Goal: Information Seeking & Learning: Learn about a topic

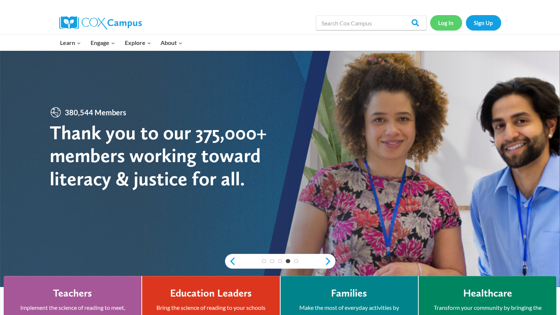
click at [452, 20] on link "Log In" at bounding box center [446, 22] width 32 height 15
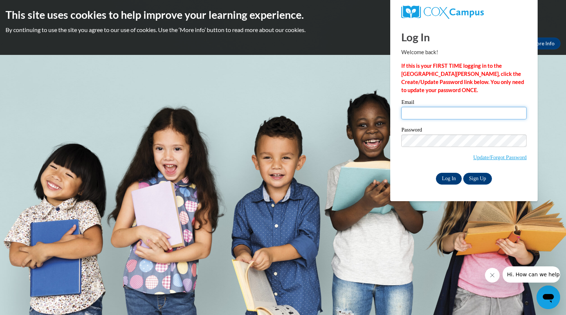
type input "albersjordan@aasd.k12.wi.us"
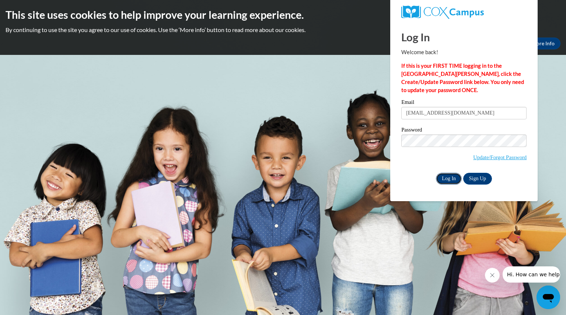
click at [453, 177] on input "Log In" at bounding box center [449, 179] width 26 height 12
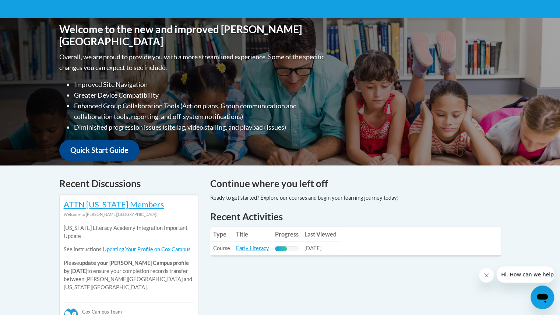
scroll to position [149, 0]
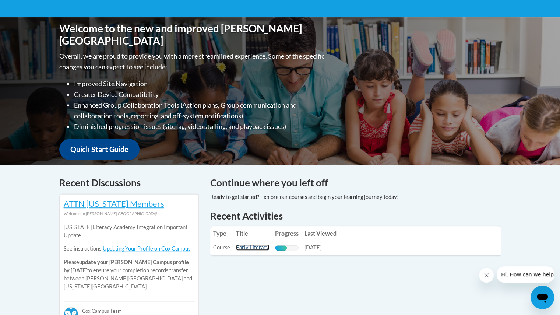
click at [258, 246] on link "Early Literacy" at bounding box center [252, 247] width 33 height 6
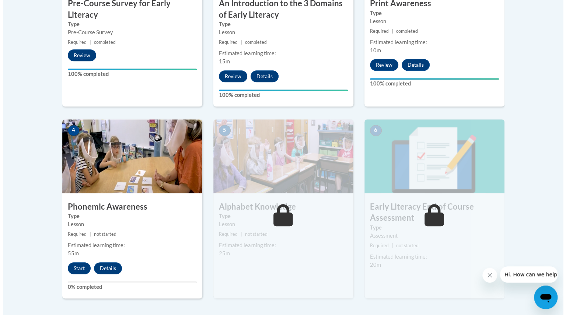
scroll to position [332, 0]
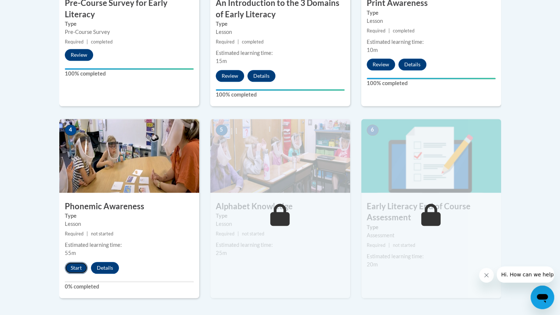
click at [81, 267] on button "Start" at bounding box center [76, 268] width 23 height 12
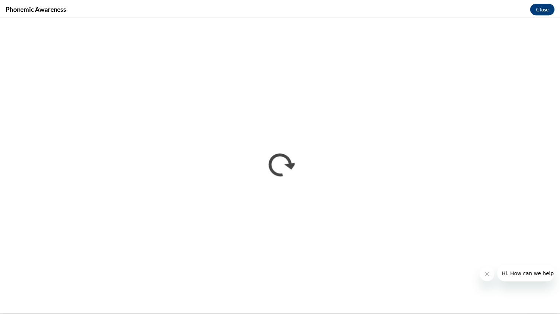
scroll to position [0, 0]
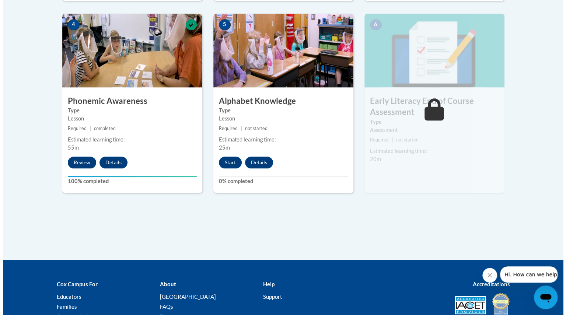
scroll to position [437, 0]
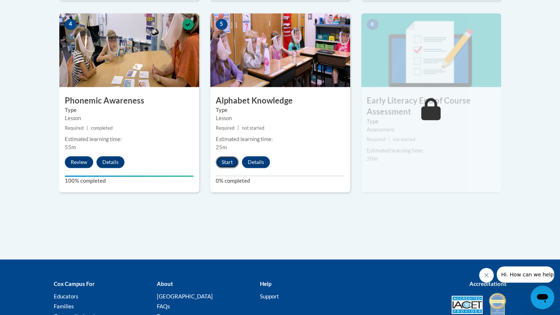
click at [230, 163] on button "Start" at bounding box center [227, 162] width 23 height 12
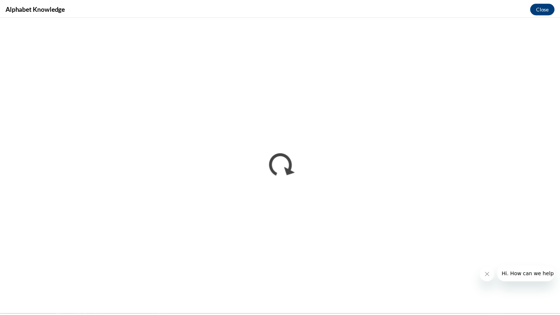
scroll to position [0, 0]
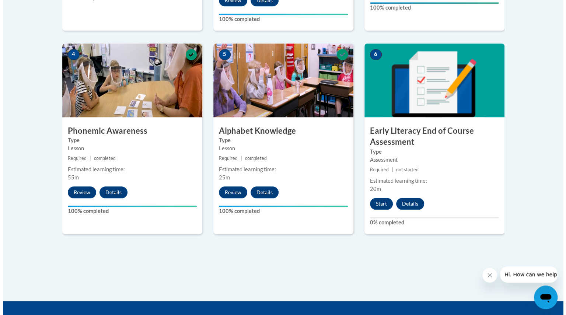
scroll to position [407, 0]
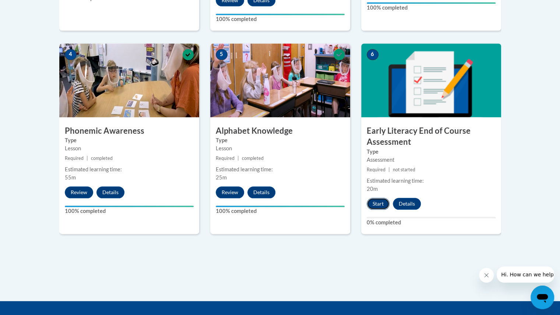
click at [377, 203] on button "Start" at bounding box center [378, 204] width 23 height 12
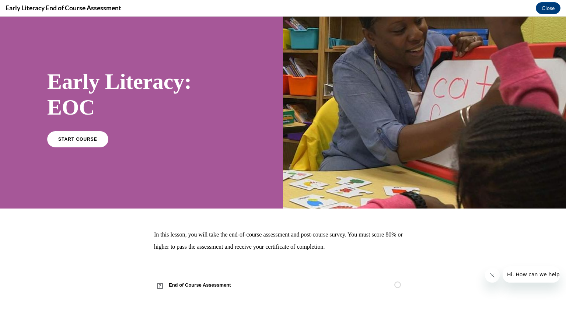
scroll to position [10, 0]
click at [93, 138] on span "START COURSE" at bounding box center [77, 140] width 41 height 6
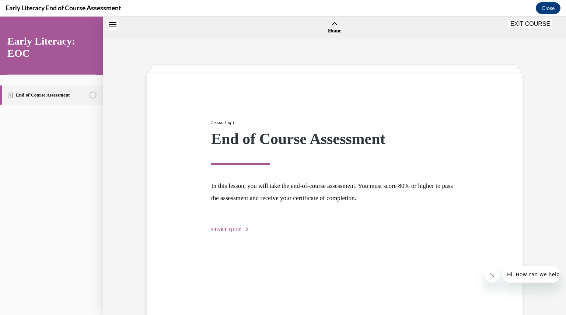
scroll to position [23, 0]
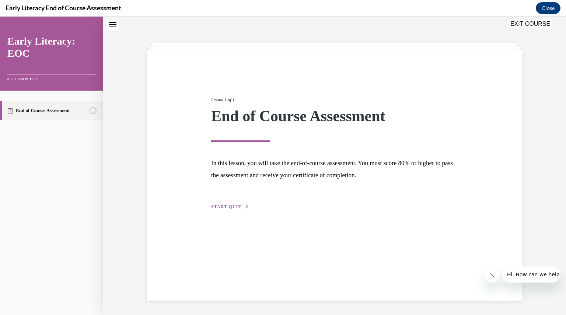
click at [237, 207] on button "START QUIZ" at bounding box center [230, 206] width 38 height 7
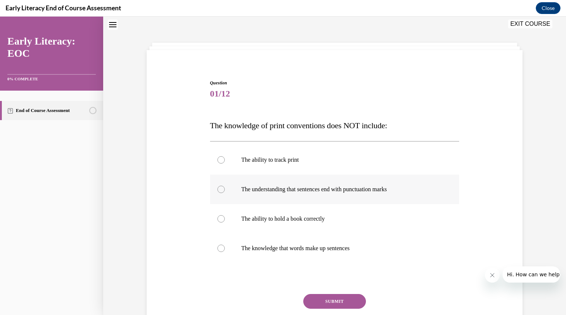
click at [290, 189] on p "The understanding that sentences end with punctuation marks" at bounding box center [341, 189] width 200 height 7
click at [340, 295] on button "SUBMIT" at bounding box center [334, 301] width 63 height 15
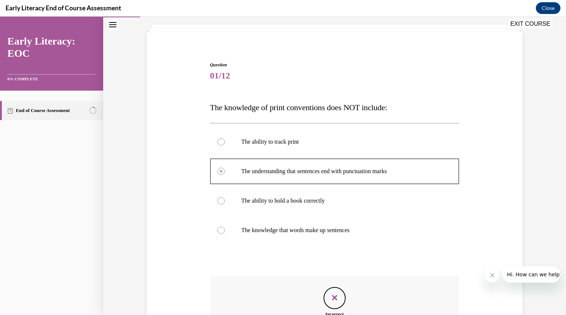
scroll to position [40, 0]
click at [546, 7] on button "Close" at bounding box center [547, 8] width 25 height 12
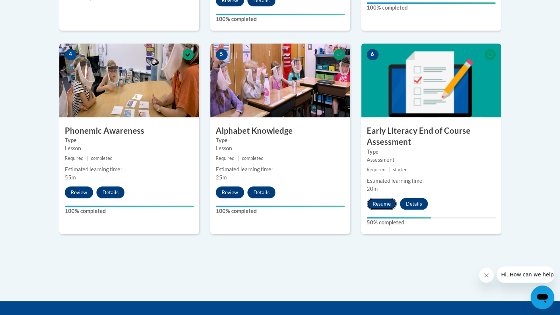
click at [384, 201] on button "Resume" at bounding box center [382, 204] width 30 height 12
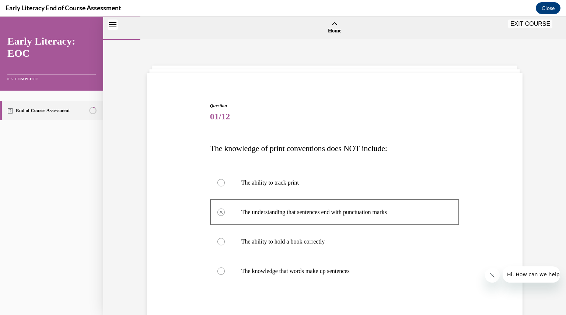
scroll to position [136, 0]
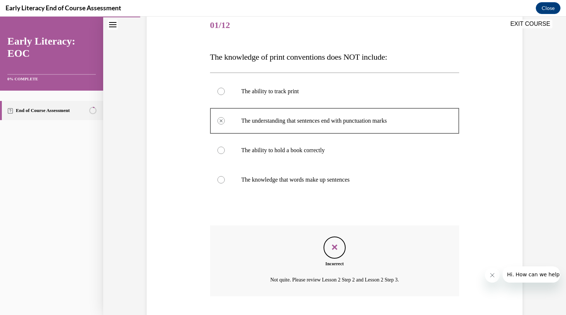
click at [235, 161] on div at bounding box center [334, 149] width 249 height 29
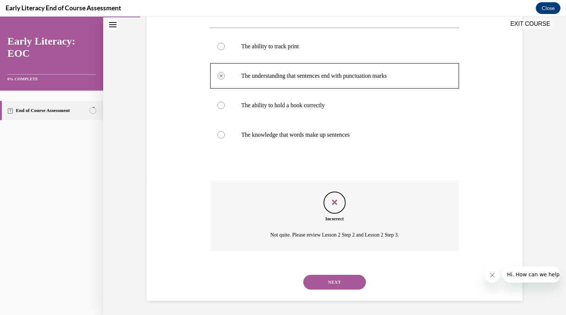
click at [328, 279] on button "NEXT" at bounding box center [334, 282] width 63 height 15
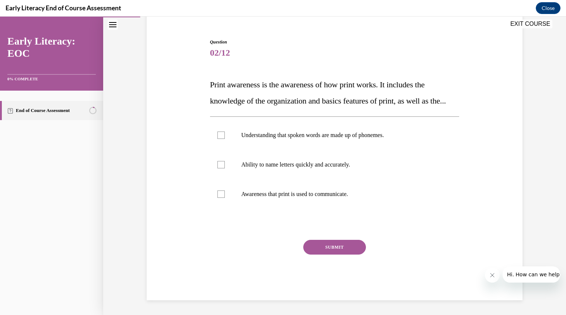
scroll to position [80, 0]
click at [307, 197] on p "Awareness that print is used to communicate." at bounding box center [341, 193] width 200 height 7
click at [246, 163] on p "Ability to name letters quickly and accurately." at bounding box center [341, 164] width 200 height 7
click at [247, 190] on div at bounding box center [334, 193] width 249 height 29
click at [255, 168] on p "Ability to name letters quickly and accurately." at bounding box center [341, 164] width 200 height 7
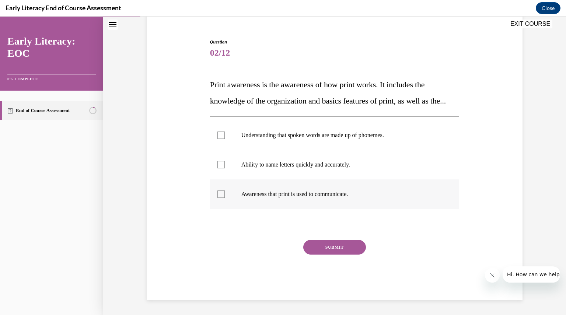
click at [265, 201] on div at bounding box center [334, 193] width 249 height 29
click at [326, 250] on button "SUBMIT" at bounding box center [334, 247] width 63 height 15
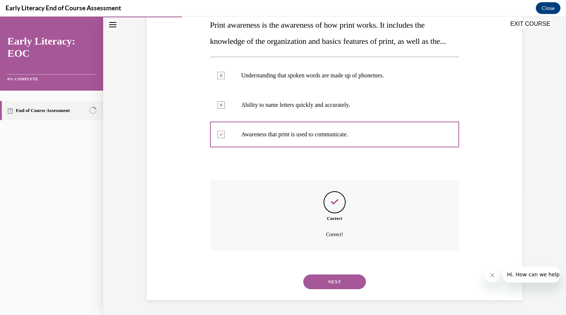
scroll to position [139, 0]
click at [329, 281] on button "NEXT" at bounding box center [334, 281] width 63 height 15
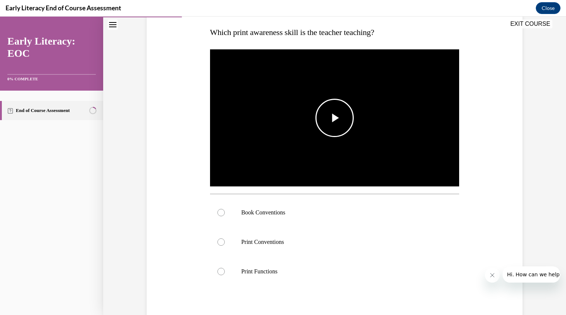
scroll to position [116, 0]
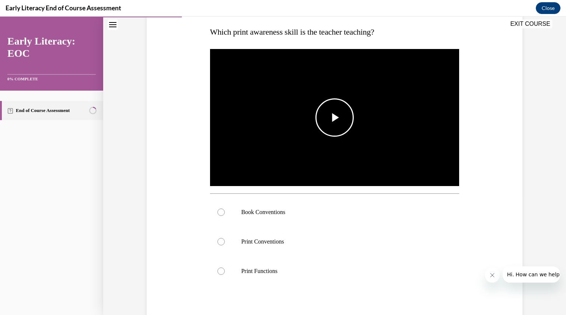
click at [334, 117] on span "Video player" at bounding box center [334, 117] width 0 height 0
click at [292, 275] on div at bounding box center [334, 270] width 249 height 29
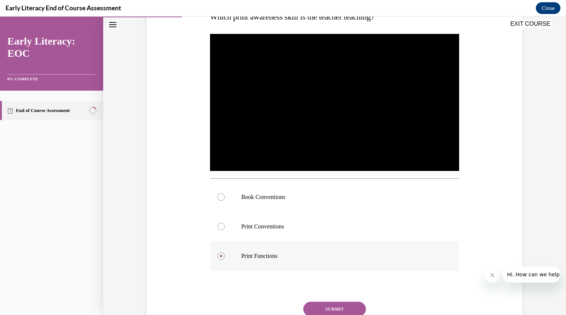
scroll to position [132, 0]
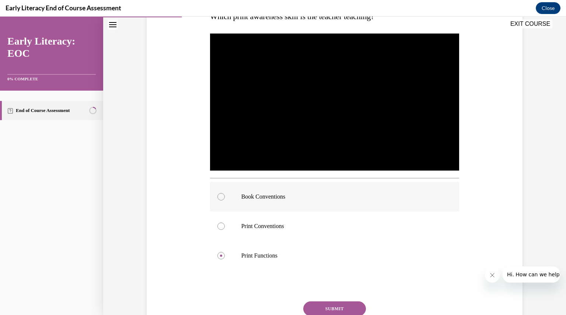
click at [303, 198] on p "Book Conventions" at bounding box center [341, 196] width 200 height 7
click at [327, 303] on button "SUBMIT" at bounding box center [334, 308] width 63 height 15
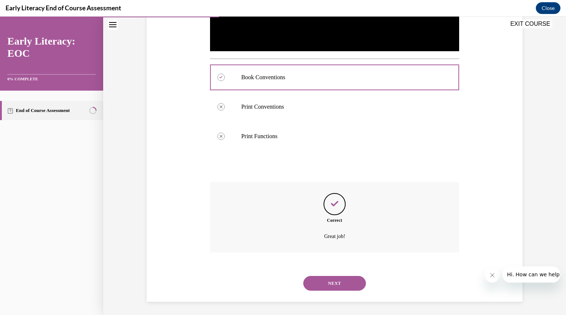
scroll to position [252, 0]
click at [341, 281] on button "NEXT" at bounding box center [334, 282] width 63 height 15
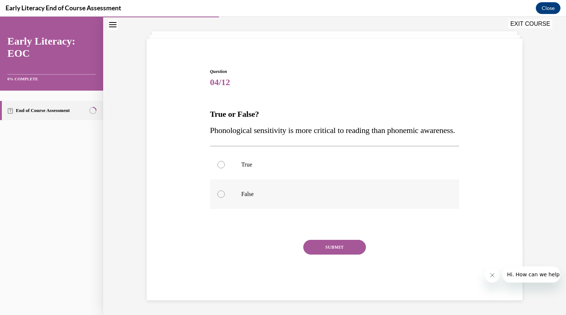
click at [310, 189] on div at bounding box center [334, 193] width 249 height 29
click at [333, 248] on button "SUBMIT" at bounding box center [334, 247] width 63 height 15
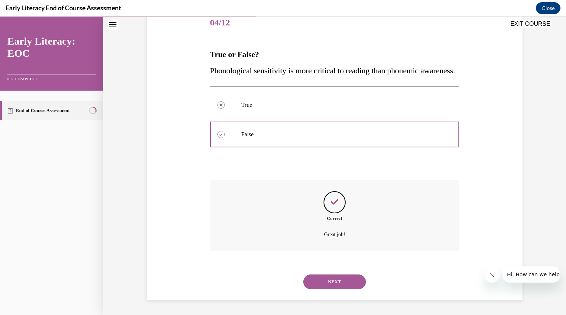
scroll to position [110, 0]
click at [323, 277] on button "NEXT" at bounding box center [334, 281] width 63 height 15
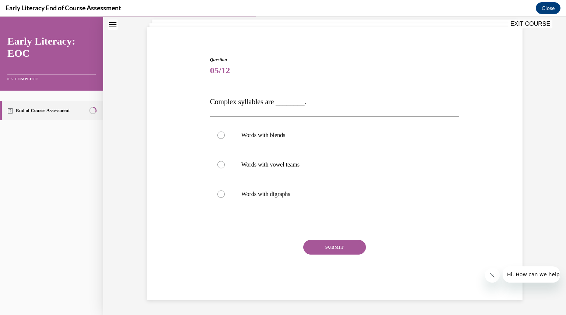
scroll to position [46, 0]
click at [329, 164] on p "Words with vowel teams" at bounding box center [341, 164] width 200 height 7
click at [335, 249] on button "SUBMIT" at bounding box center [334, 247] width 63 height 15
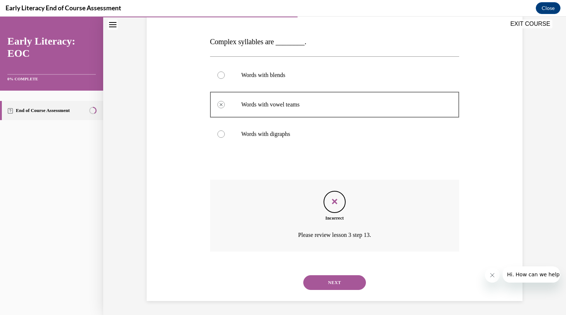
scroll to position [106, 0]
click at [333, 286] on button "NEXT" at bounding box center [334, 282] width 63 height 15
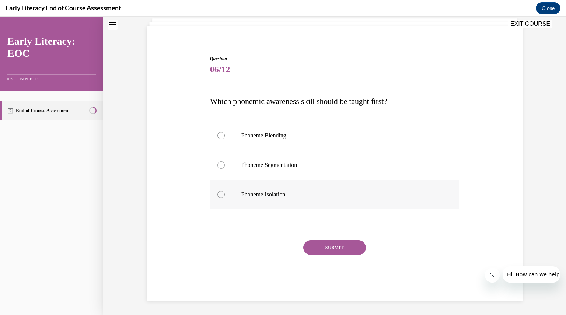
click at [285, 190] on div at bounding box center [334, 194] width 249 height 29
click at [325, 244] on button "SUBMIT" at bounding box center [334, 247] width 63 height 15
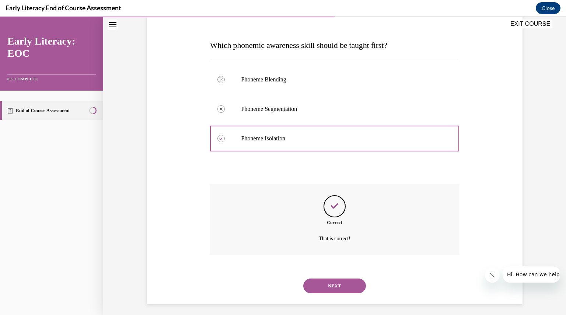
scroll to position [107, 0]
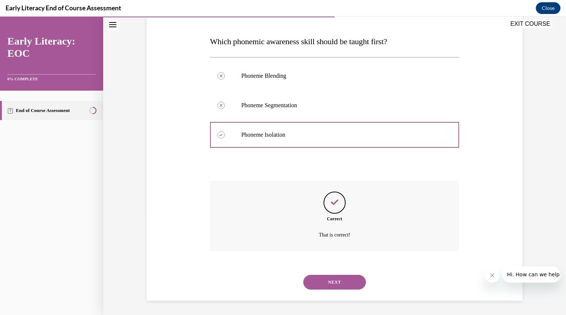
click at [332, 282] on button "NEXT" at bounding box center [334, 282] width 63 height 15
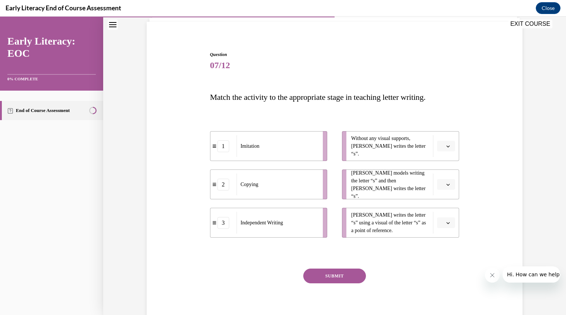
scroll to position [52, 0]
drag, startPoint x: 367, startPoint y: 151, endPoint x: 379, endPoint y: 154, distance: 12.1
click at [365, 154] on div "Without any visual supports, Tina writes the letter “s”." at bounding box center [392, 145] width 82 height 22
click at [445, 147] on span "button" at bounding box center [447, 145] width 5 height 5
click at [440, 201] on div "3" at bounding box center [442, 205] width 18 height 15
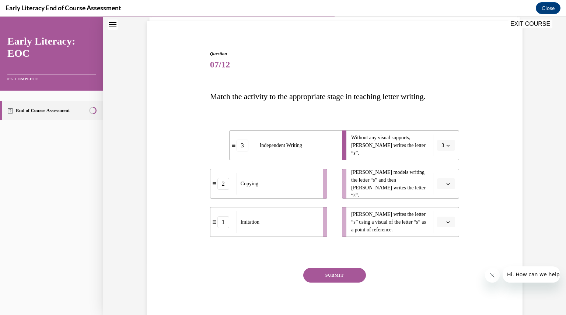
click at [447, 184] on span "button" at bounding box center [447, 183] width 5 height 5
click at [445, 216] on div "1" at bounding box center [442, 214] width 18 height 15
click at [448, 218] on button "button" at bounding box center [446, 221] width 18 height 11
click at [437, 267] on div "2" at bounding box center [442, 267] width 18 height 15
click at [326, 274] on button "SUBMIT" at bounding box center [334, 275] width 63 height 15
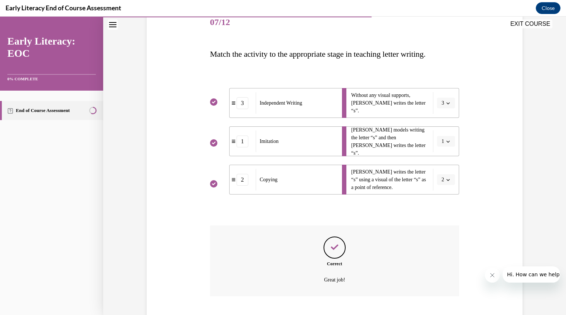
scroll to position [139, 0]
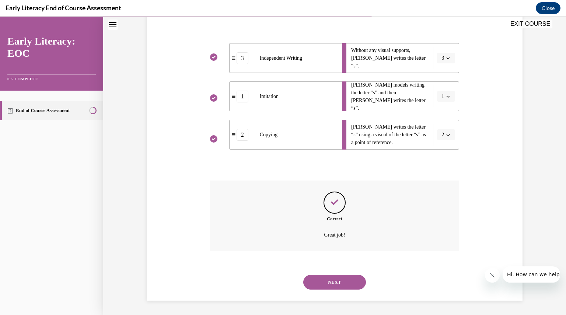
click at [334, 282] on button "NEXT" at bounding box center [334, 282] width 63 height 15
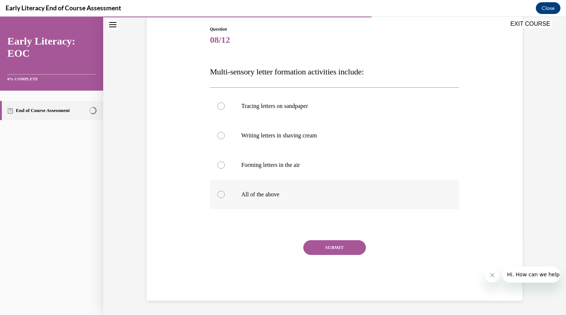
click at [269, 192] on p "All of the above" at bounding box center [341, 194] width 200 height 7
click at [325, 247] on button "SUBMIT" at bounding box center [334, 247] width 63 height 15
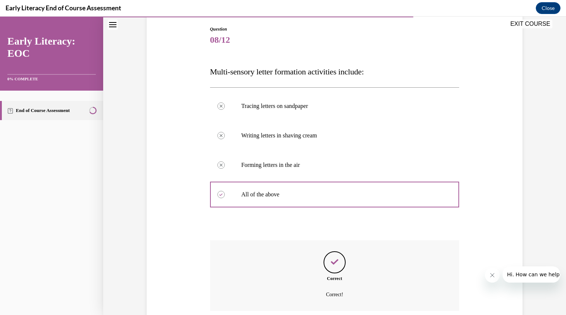
scroll to position [136, 0]
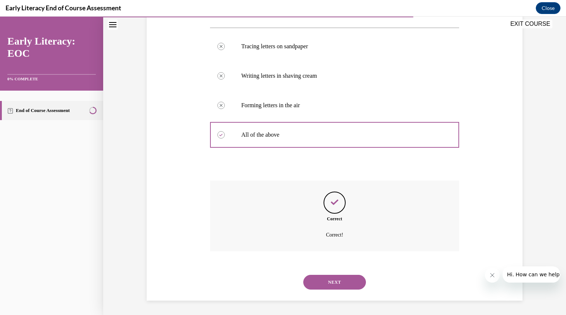
click at [329, 282] on button "NEXT" at bounding box center [334, 282] width 63 height 15
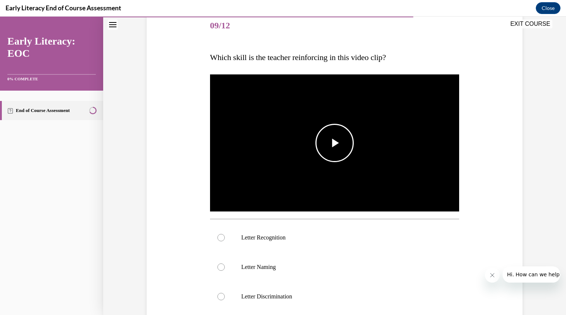
scroll to position [98, 0]
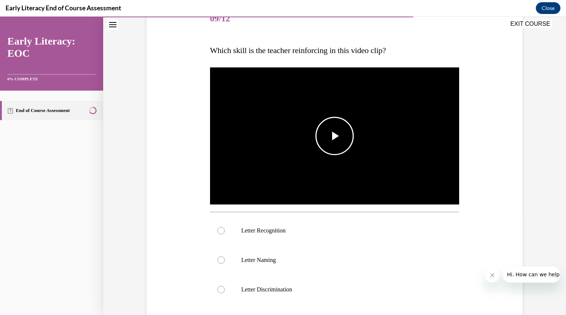
click at [329, 179] on img "Video player" at bounding box center [334, 136] width 249 height 140
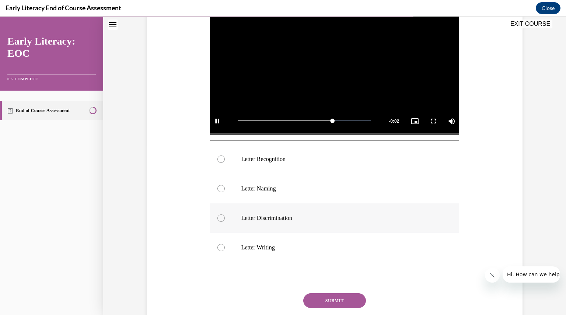
scroll to position [170, 0]
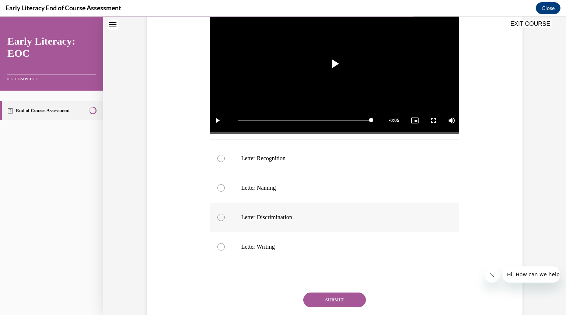
click at [307, 222] on div at bounding box center [334, 216] width 249 height 29
click at [330, 298] on button "SUBMIT" at bounding box center [334, 299] width 63 height 15
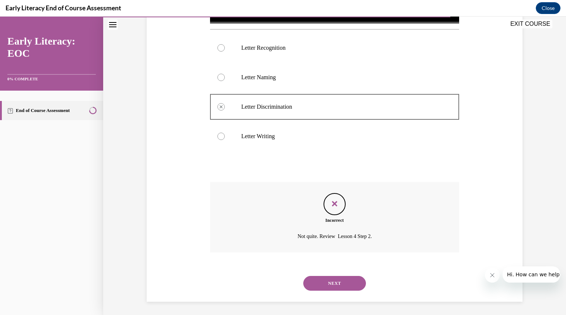
scroll to position [282, 0]
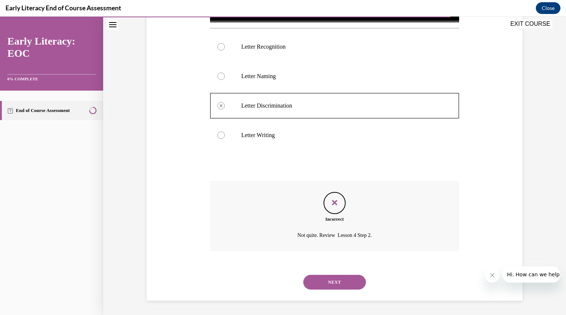
click at [341, 283] on button "NEXT" at bounding box center [334, 282] width 63 height 15
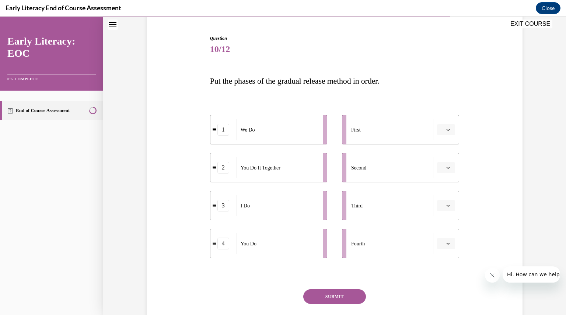
scroll to position [68, 0]
click at [441, 132] on button "button" at bounding box center [446, 128] width 18 height 11
click at [443, 189] on div "3" at bounding box center [442, 189] width 18 height 15
click at [446, 165] on icon "button" at bounding box center [448, 167] width 4 height 4
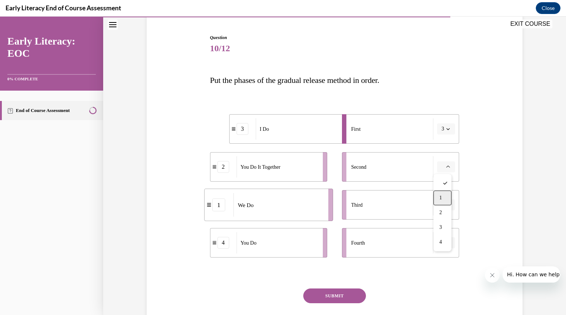
click at [443, 202] on div "1" at bounding box center [442, 197] width 18 height 15
click at [445, 214] on li "Third" at bounding box center [400, 204] width 117 height 29
click at [442, 212] on li "Third" at bounding box center [400, 204] width 117 height 29
click at [442, 208] on button "button" at bounding box center [446, 204] width 18 height 11
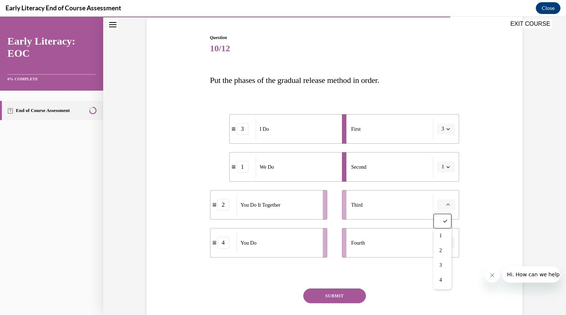
click at [442, 208] on button "button" at bounding box center [446, 204] width 18 height 11
click at [442, 206] on button "button" at bounding box center [446, 204] width 18 height 11
click at [440, 247] on div "2" at bounding box center [442, 250] width 18 height 15
click at [446, 242] on icon "button" at bounding box center [448, 243] width 4 height 4
click at [444, 228] on div "4" at bounding box center [442, 226] width 18 height 15
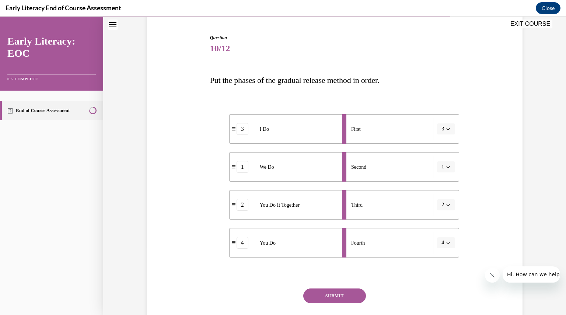
click at [444, 228] on li "Fourth 4" at bounding box center [400, 242] width 117 height 29
click at [340, 294] on button "SUBMIT" at bounding box center [334, 295] width 63 height 15
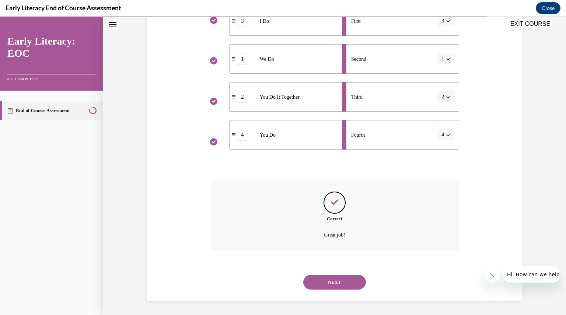
scroll to position [176, 0]
click at [326, 281] on button "NEXT" at bounding box center [334, 282] width 63 height 15
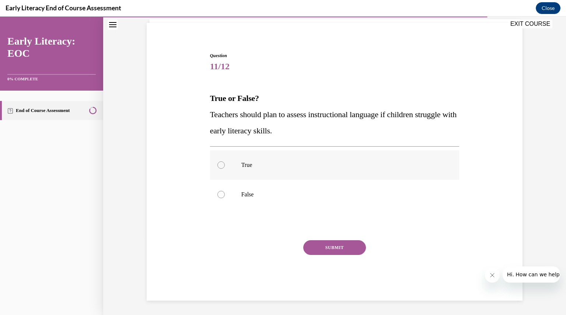
click at [318, 158] on div at bounding box center [334, 164] width 249 height 29
click at [340, 247] on button "SUBMIT" at bounding box center [334, 247] width 63 height 15
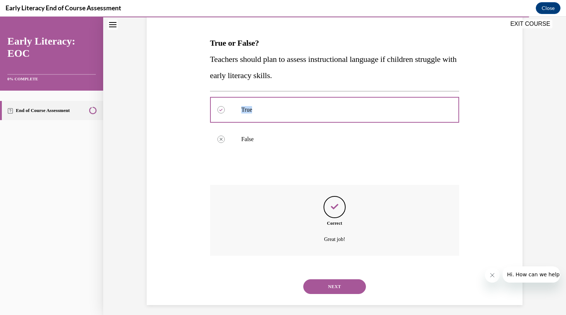
scroll to position [110, 0]
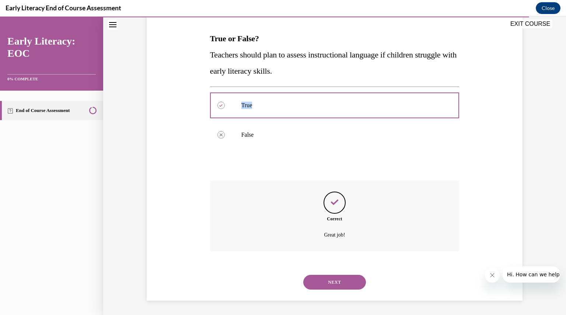
click at [331, 279] on button "NEXT" at bounding box center [334, 282] width 63 height 15
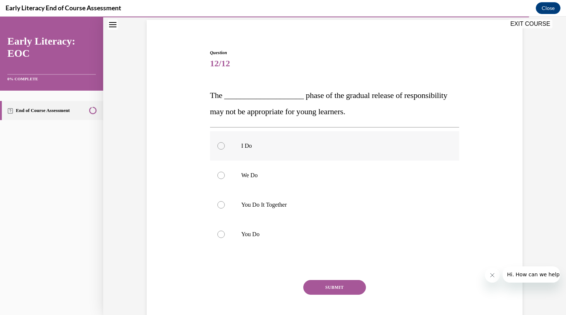
scroll to position [54, 0]
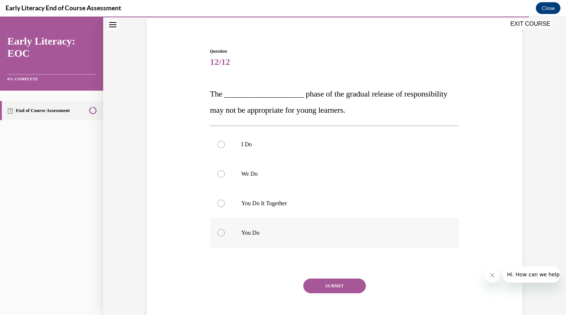
click at [291, 233] on p "You Do" at bounding box center [341, 232] width 200 height 7
click at [327, 286] on button "SUBMIT" at bounding box center [334, 285] width 63 height 15
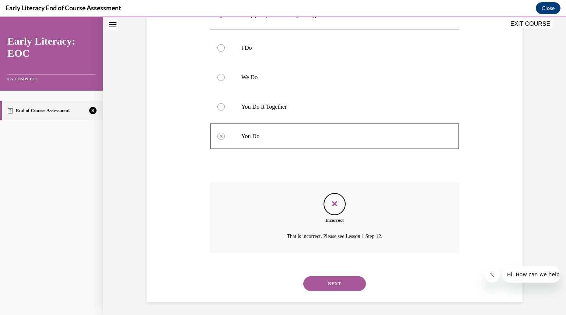
scroll to position [152, 0]
click at [332, 284] on button "NEXT" at bounding box center [334, 282] width 63 height 15
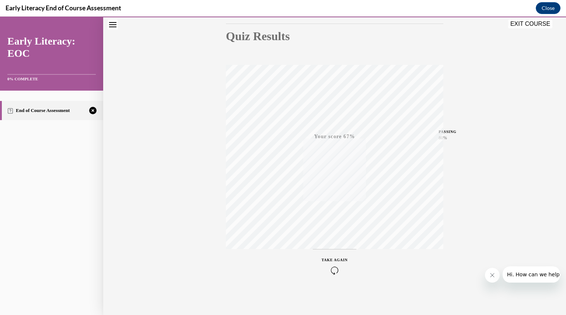
scroll to position [46, 0]
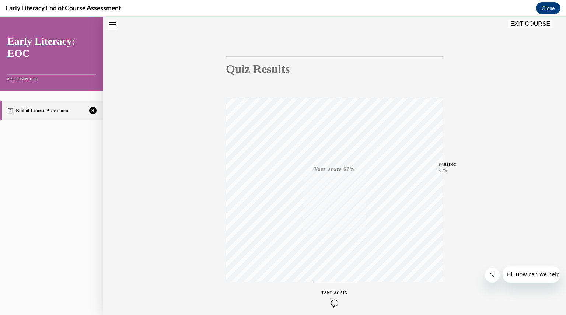
click at [325, 290] on div "TAKE AGAIN" at bounding box center [334, 298] width 26 height 17
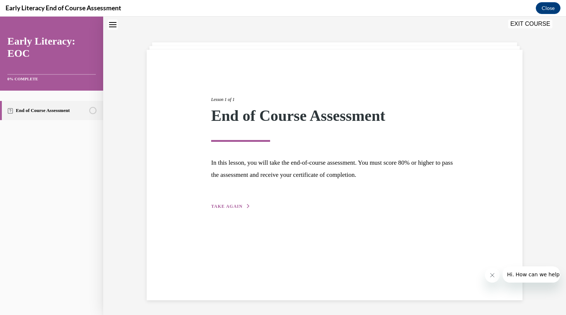
scroll to position [23, 0]
click at [235, 209] on button "TAKE AGAIN" at bounding box center [230, 206] width 39 height 7
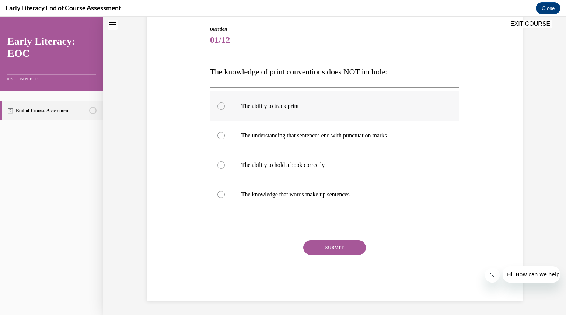
scroll to position [76, 0]
click at [285, 172] on div at bounding box center [334, 165] width 249 height 29
click at [318, 250] on button "SUBMIT" at bounding box center [334, 247] width 63 height 15
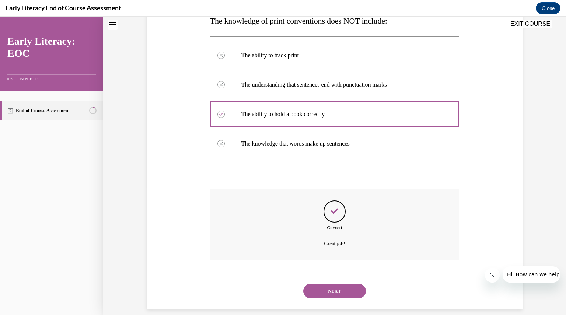
scroll to position [136, 0]
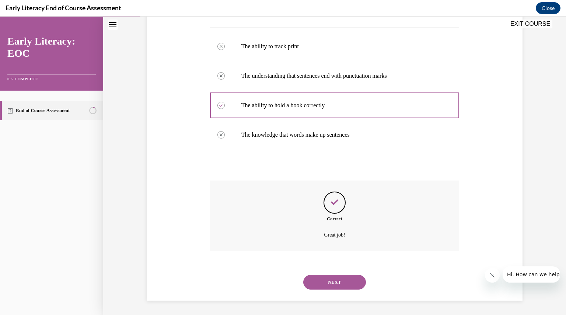
click at [327, 287] on button "NEXT" at bounding box center [334, 282] width 63 height 15
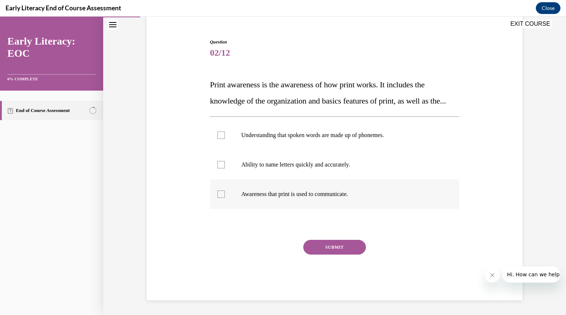
click at [272, 193] on p "Awareness that print is used to communicate." at bounding box center [341, 193] width 200 height 7
click at [320, 246] on button "SUBMIT" at bounding box center [334, 247] width 63 height 15
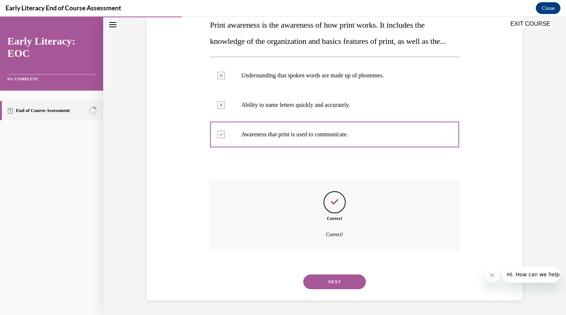
scroll to position [139, 0]
click at [323, 282] on button "NEXT" at bounding box center [334, 281] width 63 height 15
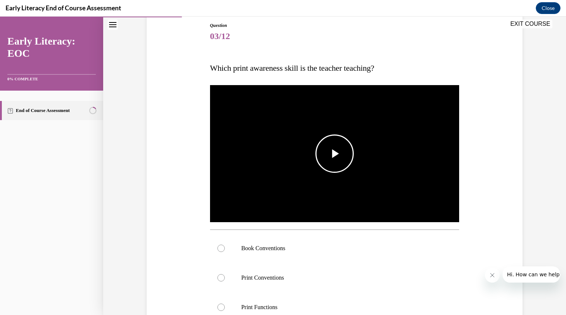
scroll to position [85, 0]
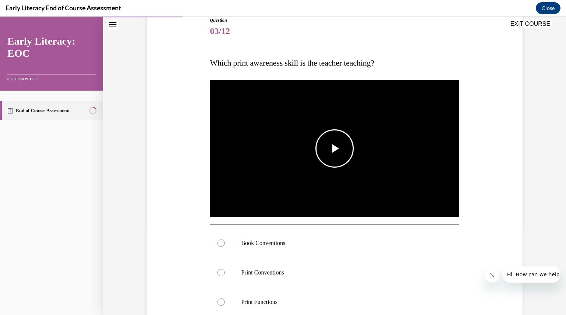
click at [334, 148] on span "Video player" at bounding box center [334, 148] width 0 height 0
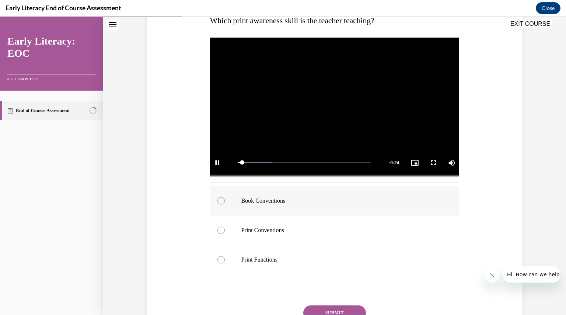
scroll to position [134, 0]
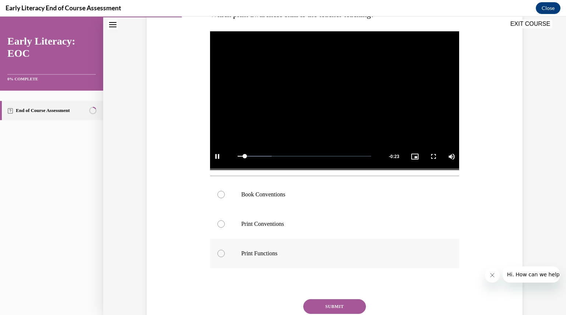
click at [261, 251] on p "Print Functions" at bounding box center [341, 253] width 200 height 7
click at [275, 197] on p "Book Conventions" at bounding box center [341, 194] width 200 height 7
click at [328, 302] on button "SUBMIT" at bounding box center [334, 306] width 63 height 15
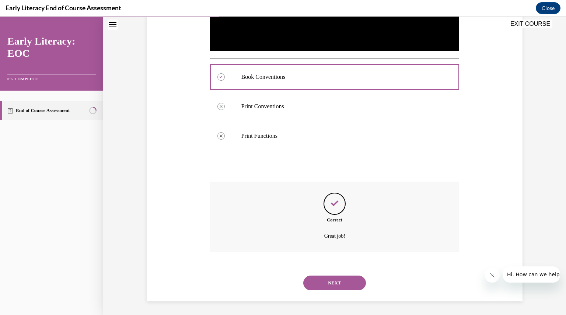
scroll to position [252, 0]
click at [339, 279] on button "NEXT" at bounding box center [334, 282] width 63 height 15
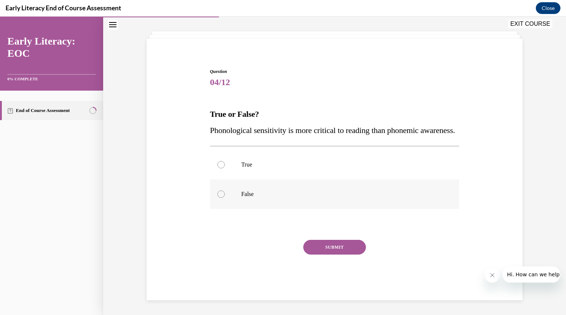
click at [315, 189] on div at bounding box center [334, 193] width 249 height 29
click at [328, 244] on button "SUBMIT" at bounding box center [334, 247] width 63 height 15
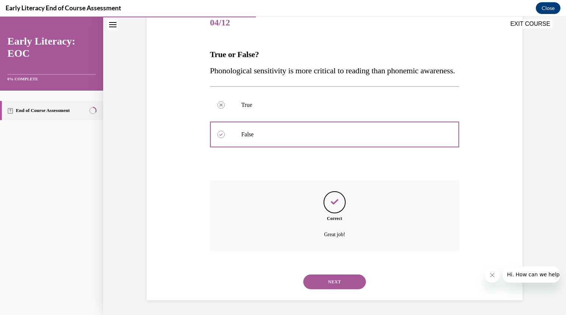
scroll to position [110, 0]
click at [325, 280] on button "NEXT" at bounding box center [334, 281] width 63 height 15
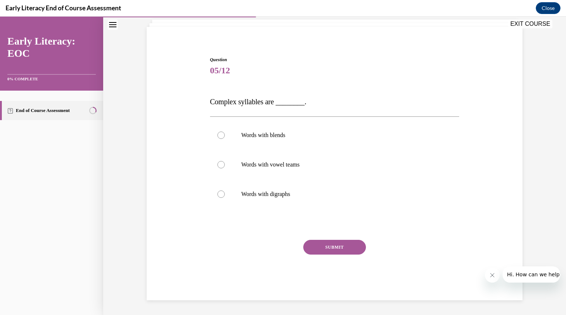
scroll to position [46, 0]
click at [270, 136] on p "Words with blends" at bounding box center [341, 135] width 200 height 7
click at [332, 243] on button "SUBMIT" at bounding box center [334, 247] width 63 height 15
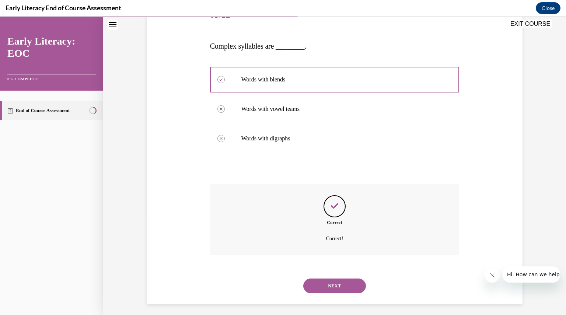
scroll to position [105, 0]
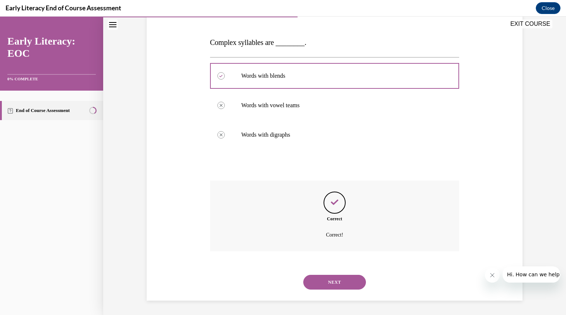
click at [333, 283] on button "NEXT" at bounding box center [334, 282] width 63 height 15
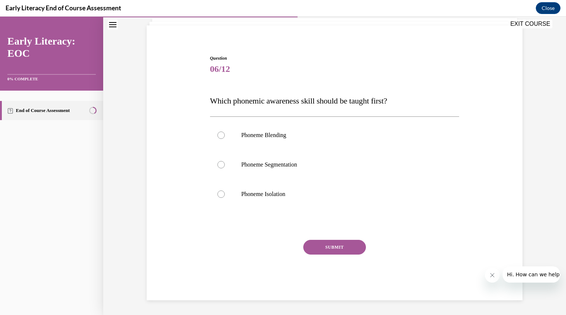
scroll to position [47, 0]
click at [294, 184] on div at bounding box center [334, 194] width 249 height 29
click at [329, 246] on button "SUBMIT" at bounding box center [334, 247] width 63 height 15
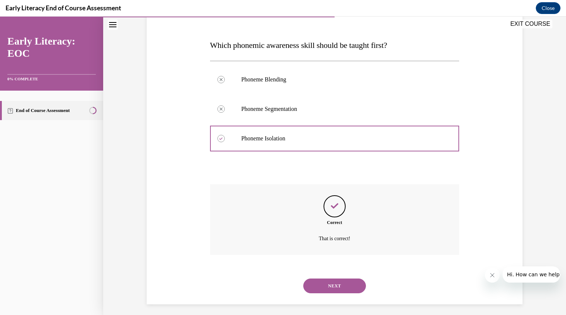
scroll to position [107, 0]
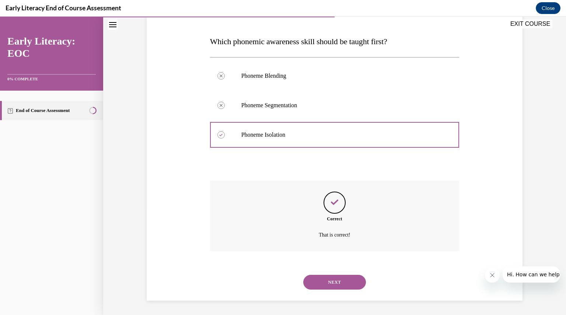
click at [330, 279] on button "NEXT" at bounding box center [334, 282] width 63 height 15
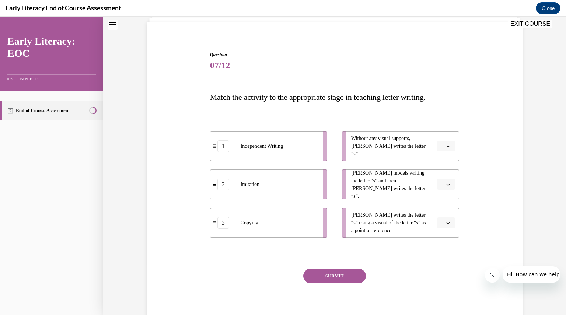
scroll to position [52, 0]
click at [446, 144] on icon "button" at bounding box center [448, 146] width 4 height 4
click at [443, 176] on div "1" at bounding box center [442, 176] width 18 height 15
click at [444, 187] on button "button" at bounding box center [446, 183] width 18 height 11
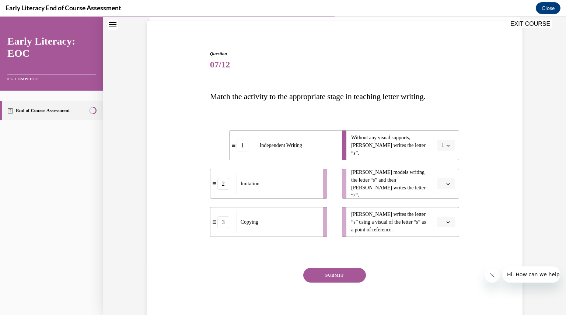
click at [444, 187] on button "button" at bounding box center [446, 183] width 18 height 11
click at [441, 221] on div "1" at bounding box center [442, 214] width 18 height 15
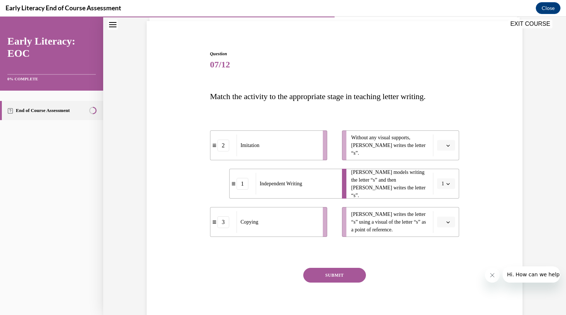
click at [445, 186] on span "button" at bounding box center [447, 183] width 5 height 5
click at [443, 223] on div "2" at bounding box center [440, 229] width 18 height 15
click at [445, 224] on span "button" at bounding box center [447, 221] width 5 height 5
click at [443, 277] on div "3" at bounding box center [442, 282] width 18 height 15
click at [445, 143] on span "button" at bounding box center [447, 145] width 5 height 5
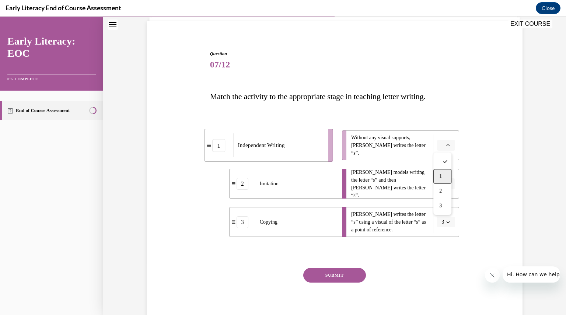
click at [443, 170] on div "1" at bounding box center [442, 176] width 18 height 15
click at [345, 274] on button "SUBMIT" at bounding box center [334, 275] width 63 height 15
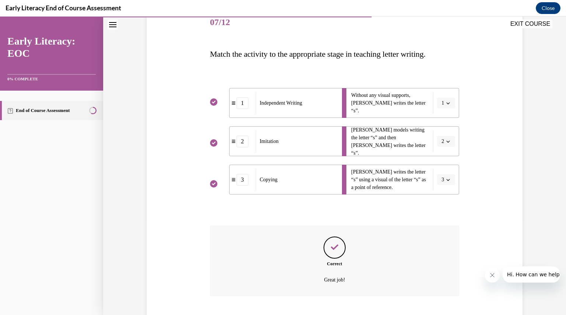
scroll to position [139, 0]
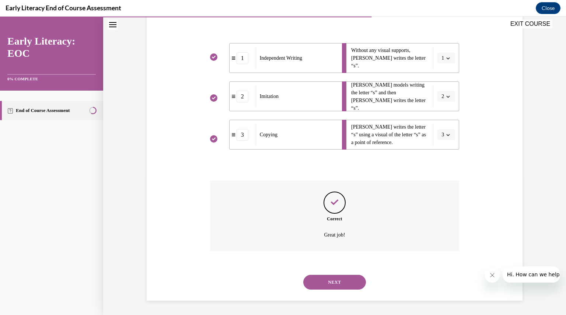
click at [328, 276] on button "NEXT" at bounding box center [334, 282] width 63 height 15
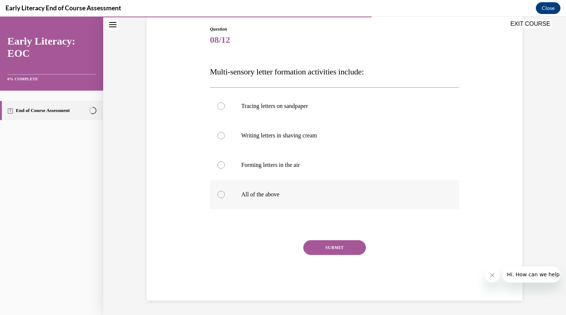
click at [271, 193] on p "All of the above" at bounding box center [341, 194] width 200 height 7
click at [333, 246] on button "SUBMIT" at bounding box center [334, 247] width 63 height 15
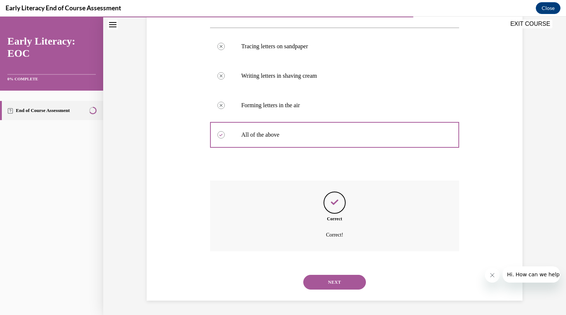
scroll to position [136, 0]
click at [336, 278] on button "NEXT" at bounding box center [334, 282] width 63 height 15
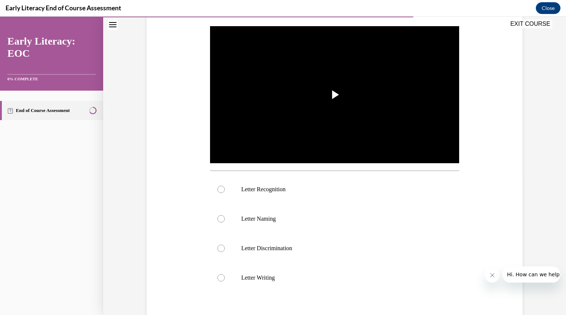
scroll to position [140, 0]
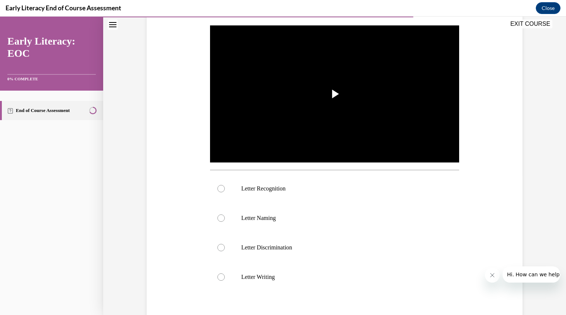
click at [324, 137] on img "Video player" at bounding box center [334, 94] width 249 height 140
click at [289, 186] on p "Letter Recognition" at bounding box center [341, 188] width 200 height 7
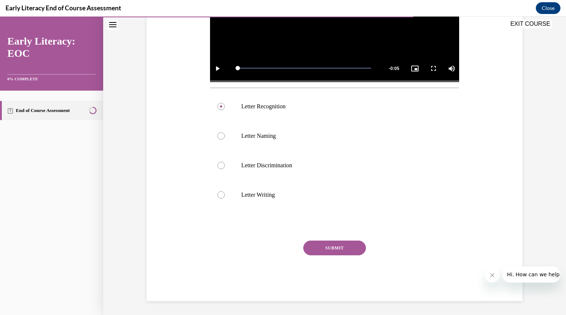
click at [343, 251] on button "SUBMIT" at bounding box center [334, 247] width 63 height 15
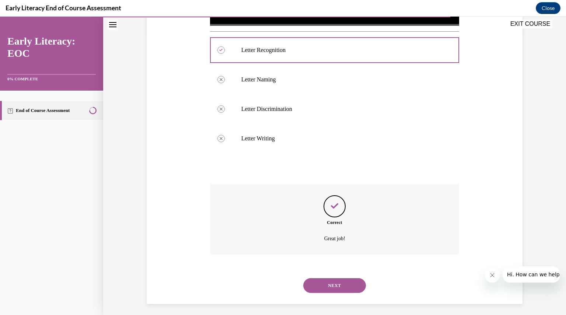
scroll to position [282, 0]
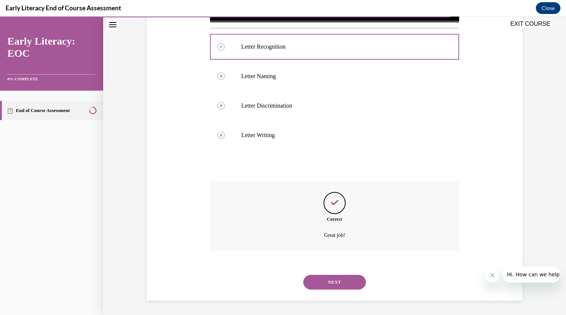
click at [320, 282] on button "NEXT" at bounding box center [334, 282] width 63 height 15
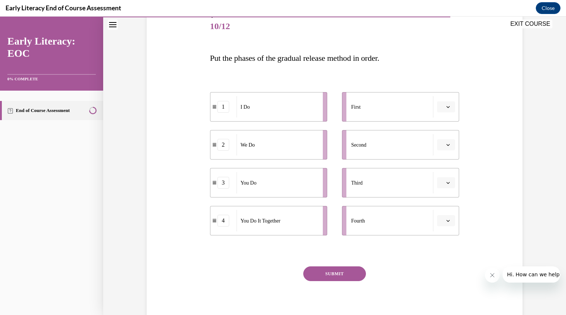
scroll to position [93, 0]
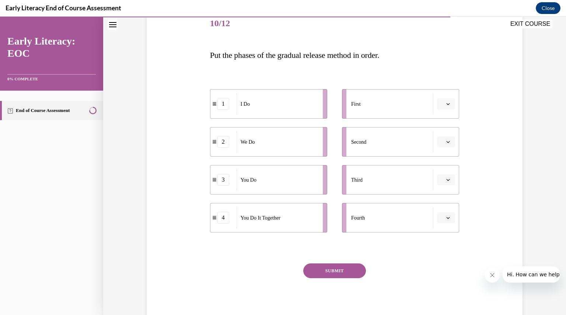
click at [446, 107] on button "button" at bounding box center [446, 103] width 18 height 11
click at [440, 130] on div "1" at bounding box center [442, 134] width 18 height 15
click at [445, 139] on span "button" at bounding box center [447, 141] width 5 height 5
click at [444, 182] on div "2" at bounding box center [442, 187] width 18 height 15
click at [446, 180] on icon "button" at bounding box center [447, 180] width 3 height 2
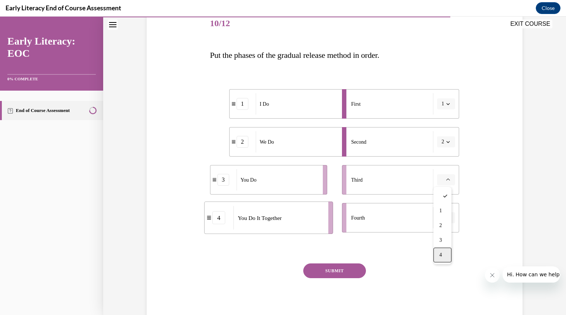
click at [442, 251] on div "4" at bounding box center [442, 254] width 18 height 15
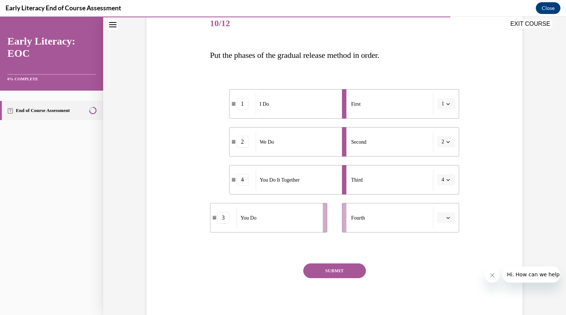
click at [447, 225] on li "Fourth" at bounding box center [400, 217] width 117 height 29
click at [447, 216] on span "button" at bounding box center [447, 217] width 5 height 5
click at [443, 273] on div "3" at bounding box center [442, 278] width 18 height 15
click at [325, 269] on button "SUBMIT" at bounding box center [334, 270] width 63 height 15
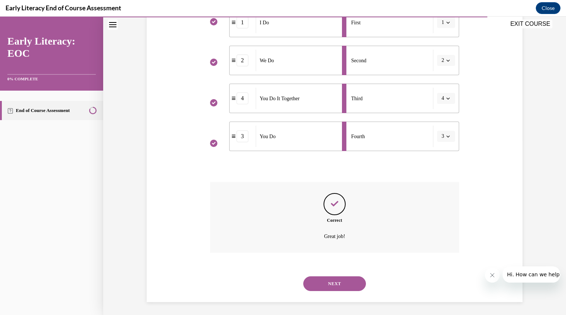
scroll to position [176, 0]
click at [331, 283] on button "NEXT" at bounding box center [334, 282] width 63 height 15
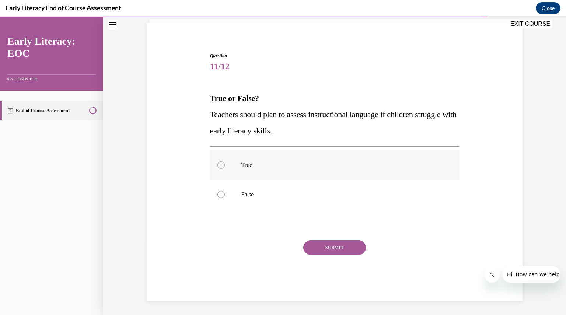
click at [254, 162] on p "True" at bounding box center [341, 164] width 200 height 7
click at [345, 249] on button "SUBMIT" at bounding box center [334, 247] width 63 height 15
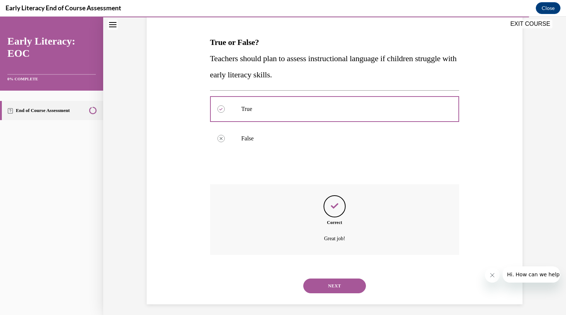
scroll to position [110, 0]
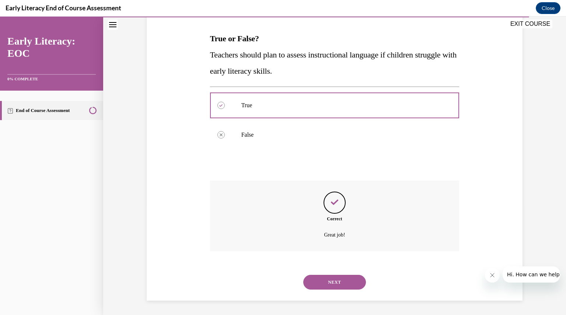
click at [327, 279] on button "NEXT" at bounding box center [334, 282] width 63 height 15
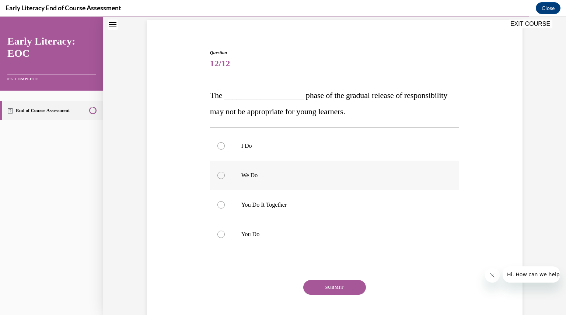
scroll to position [54, 0]
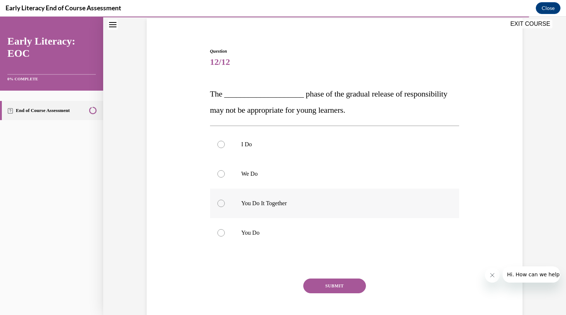
click at [282, 200] on p "You Do It Together" at bounding box center [341, 203] width 200 height 7
click at [323, 281] on button "SUBMIT" at bounding box center [334, 285] width 63 height 15
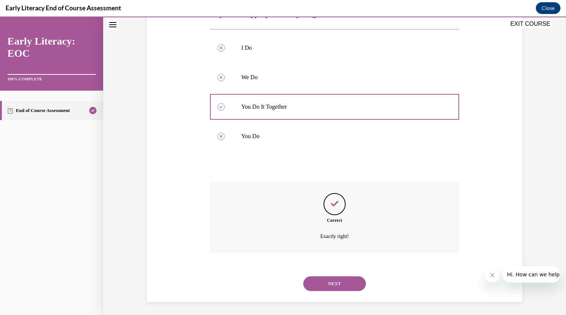
scroll to position [152, 0]
click at [333, 284] on button "NEXT" at bounding box center [334, 282] width 63 height 15
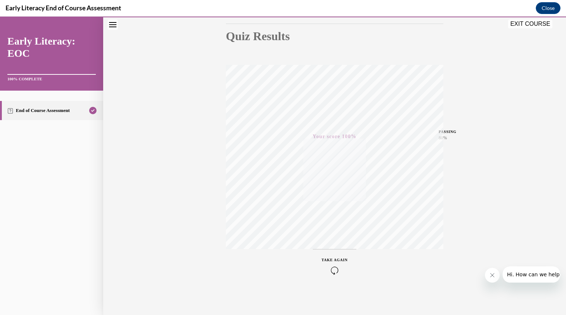
click at [528, 25] on button "EXIT COURSE" at bounding box center [530, 24] width 44 height 9
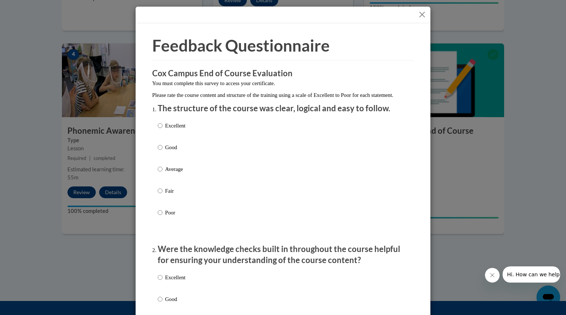
click at [165, 140] on label "Excellent" at bounding box center [172, 131] width 28 height 20
click at [162, 130] on input "Excellent" at bounding box center [160, 125] width 5 height 8
radio input "true"
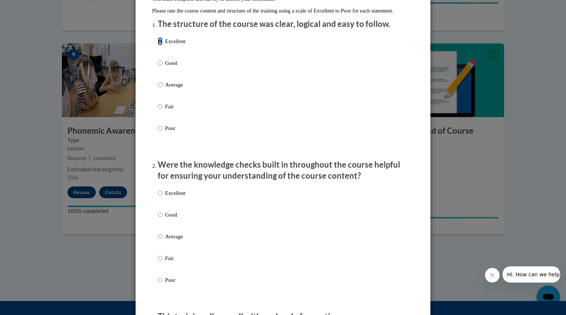
scroll to position [92, 0]
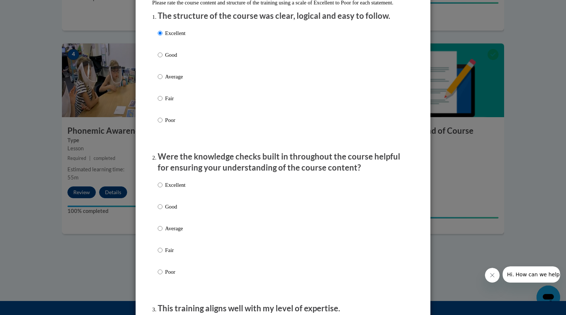
click at [167, 189] on p "Excellent" at bounding box center [175, 185] width 20 height 8
click at [162, 189] on input "Excellent" at bounding box center [160, 185] width 5 height 8
radio input "true"
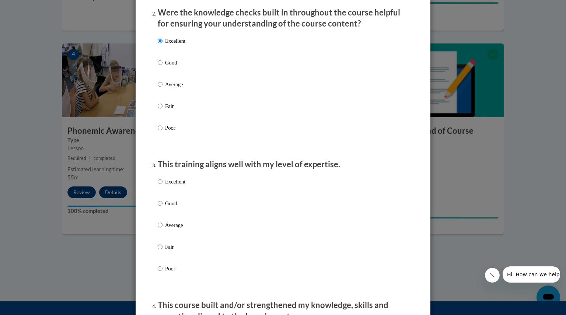
click at [167, 186] on p "Excellent" at bounding box center [175, 181] width 20 height 8
click at [162, 186] on input "Excellent" at bounding box center [160, 181] width 5 height 8
radio input "true"
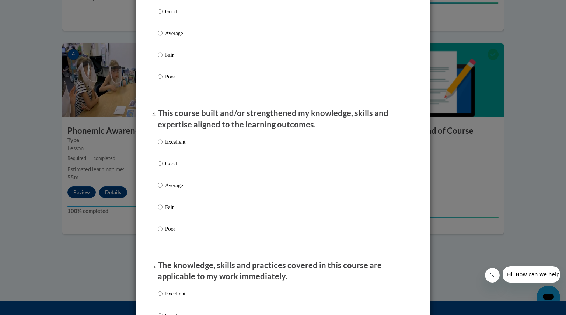
scroll to position [428, 0]
click at [172, 146] on p "Excellent" at bounding box center [175, 142] width 20 height 8
click at [162, 146] on input "Excellent" at bounding box center [160, 142] width 5 height 8
radio input "true"
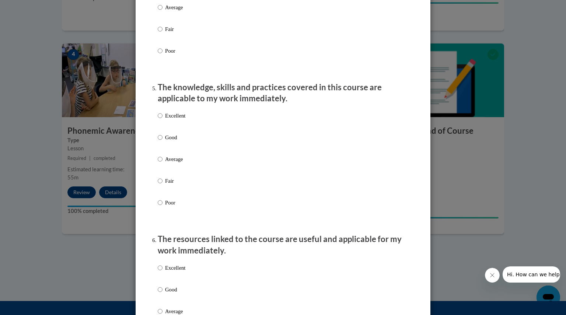
scroll to position [607, 0]
click at [172, 119] on p "Excellent" at bounding box center [175, 114] width 20 height 8
click at [162, 119] on input "Excellent" at bounding box center [160, 114] width 5 height 8
radio input "true"
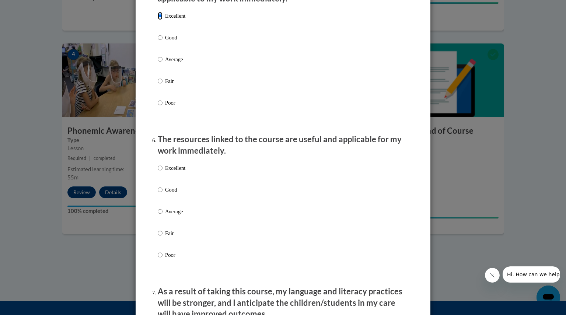
scroll to position [707, 0]
click at [178, 171] on p "Excellent" at bounding box center [175, 167] width 20 height 8
click at [162, 171] on input "Excellent" at bounding box center [160, 167] width 5 height 8
radio input "true"
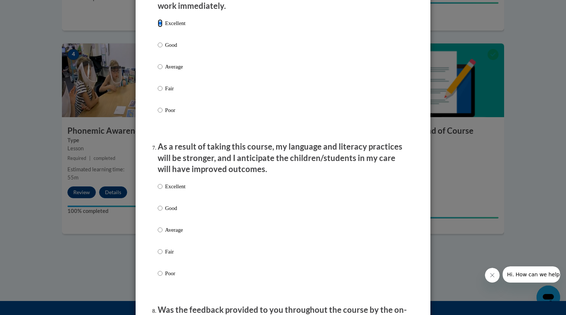
scroll to position [851, 0]
click at [177, 190] on p "Excellent" at bounding box center [175, 186] width 20 height 8
click at [162, 190] on input "Excellent" at bounding box center [160, 186] width 5 height 8
radio input "true"
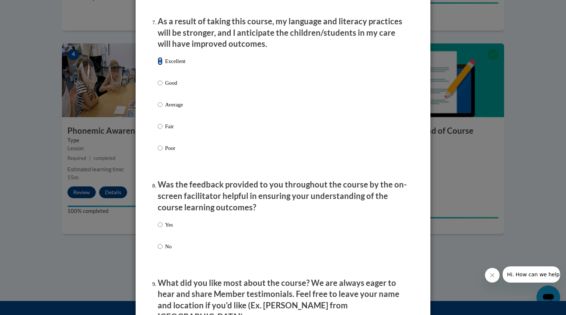
scroll to position [981, 0]
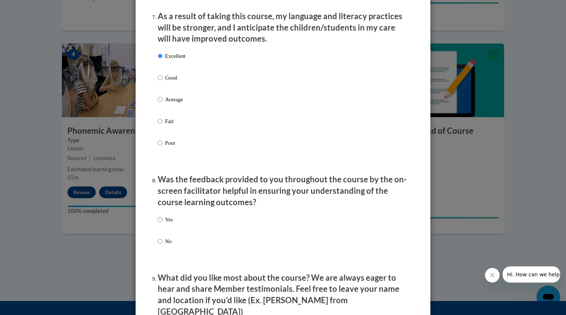
click at [166, 223] on p "Yes" at bounding box center [169, 219] width 8 height 8
click at [162, 223] on input "Yes" at bounding box center [160, 219] width 5 height 8
radio input "true"
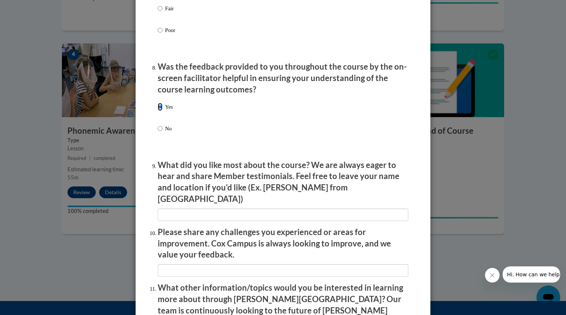
scroll to position [1216, 0]
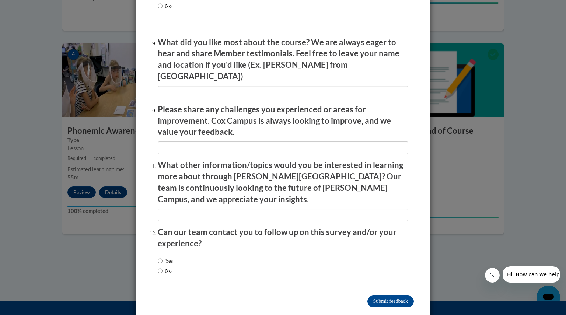
click at [165, 260] on div "Yes No" at bounding box center [165, 265] width 15 height 25
click at [158, 267] on input "No" at bounding box center [160, 271] width 5 height 8
radio input "true"
click at [378, 295] on input "Submit feedback" at bounding box center [390, 301] width 46 height 12
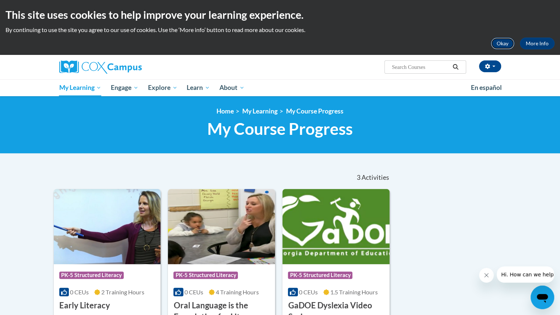
click at [506, 45] on button "Okay" at bounding box center [503, 44] width 24 height 12
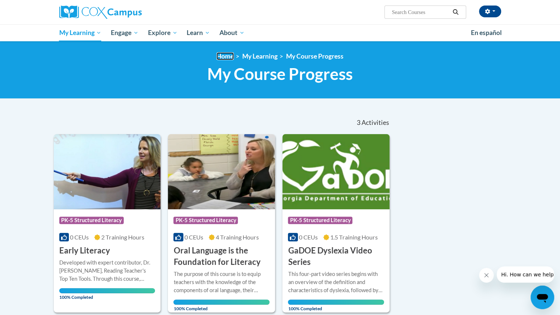
click at [228, 59] on link "Home" at bounding box center [224, 56] width 17 height 8
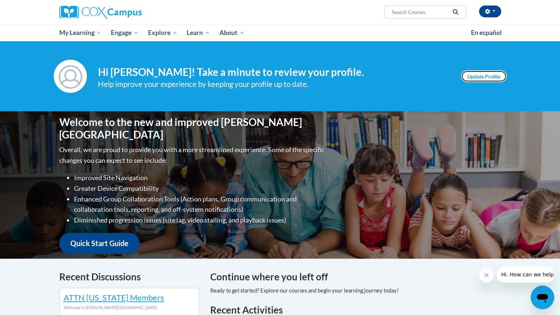
click at [479, 78] on link "Update Profile" at bounding box center [484, 76] width 46 height 12
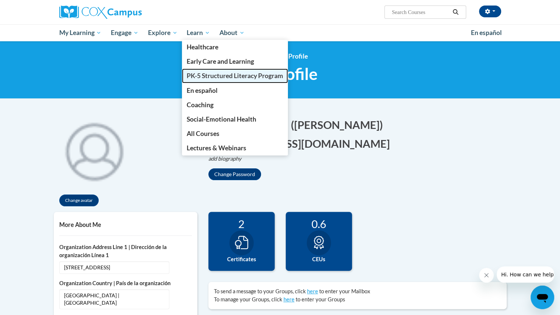
click at [218, 78] on span "PK-5 Structured Literacy Program" at bounding box center [235, 76] width 96 height 8
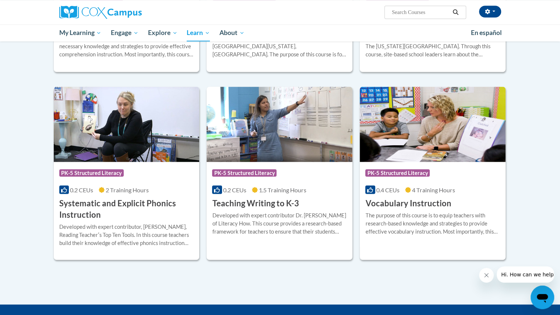
scroll to position [789, 0]
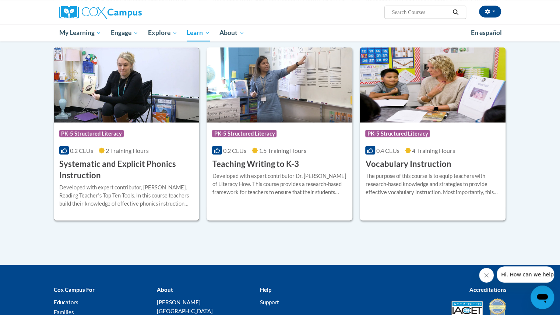
click at [146, 163] on h3 "Systematic and Explicit Phonics Instruction" at bounding box center [126, 169] width 135 height 23
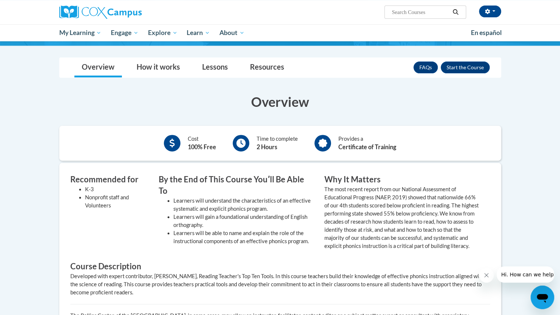
scroll to position [120, 0]
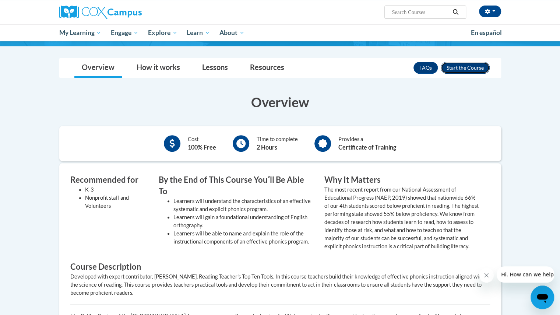
click at [464, 65] on button "Enroll" at bounding box center [465, 68] width 49 height 12
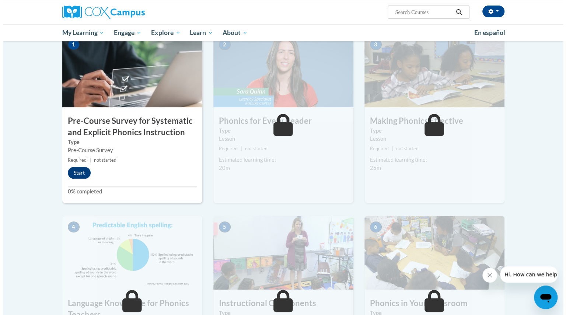
scroll to position [160, 0]
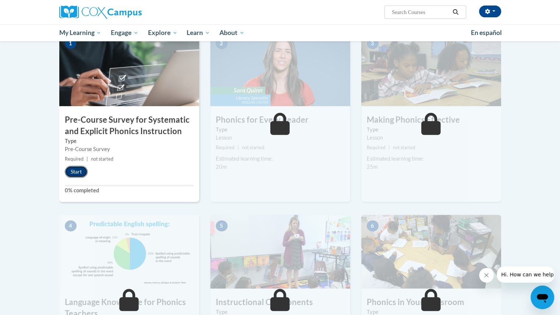
click at [76, 172] on button "Start" at bounding box center [76, 172] width 23 height 12
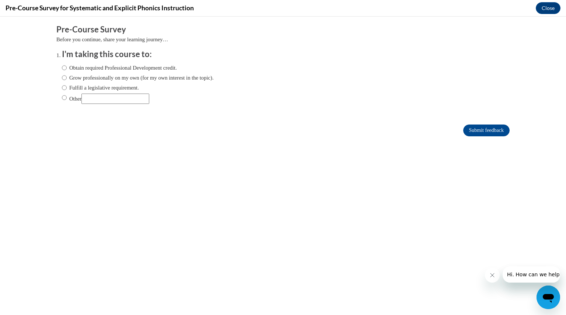
scroll to position [0, 0]
click at [161, 70] on label "Obtain required Professional Development credit." at bounding box center [119, 68] width 115 height 8
click at [67, 70] on input "Obtain required Professional Development credit." at bounding box center [64, 68] width 5 height 8
radio input "true"
click at [470, 129] on input "Submit feedback" at bounding box center [486, 130] width 46 height 12
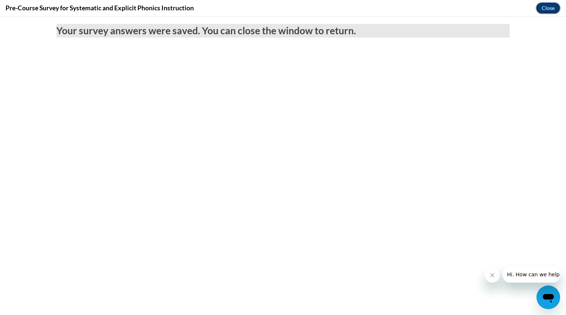
click at [546, 8] on button "Close" at bounding box center [547, 8] width 25 height 12
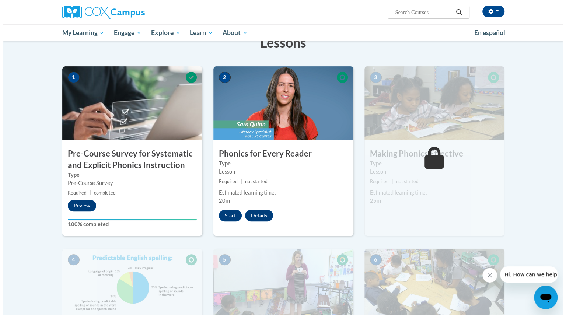
scroll to position [121, 0]
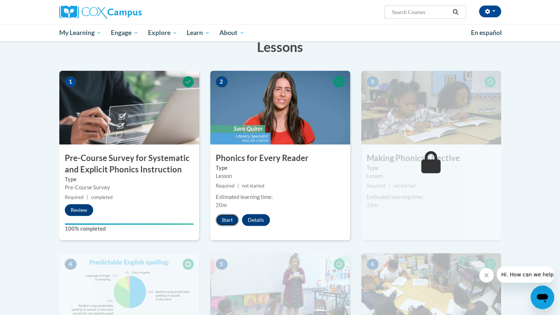
click at [230, 215] on button "Start" at bounding box center [227, 220] width 23 height 12
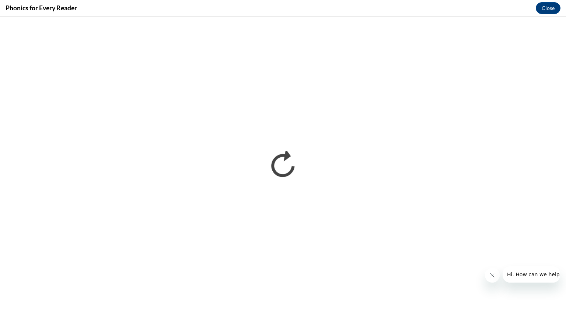
scroll to position [0, 0]
